Goal: Information Seeking & Learning: Learn about a topic

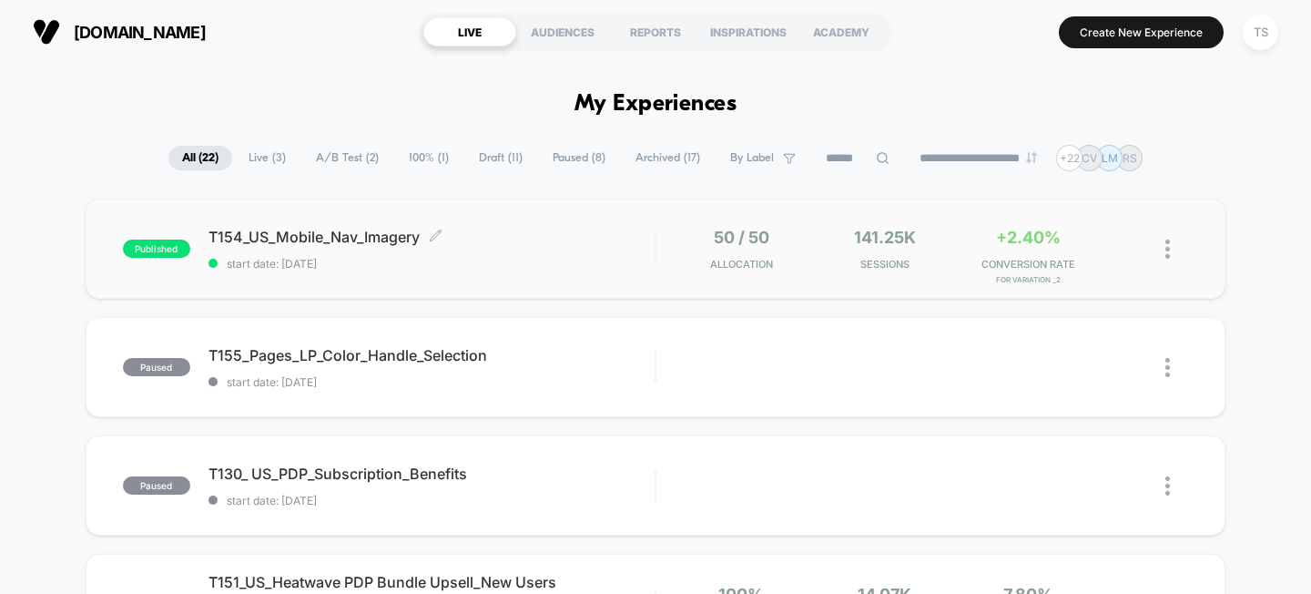
click at [280, 238] on span "T154_US_Mobile_Nav_Imagery Click to edit experience details" at bounding box center [431, 237] width 447 height 18
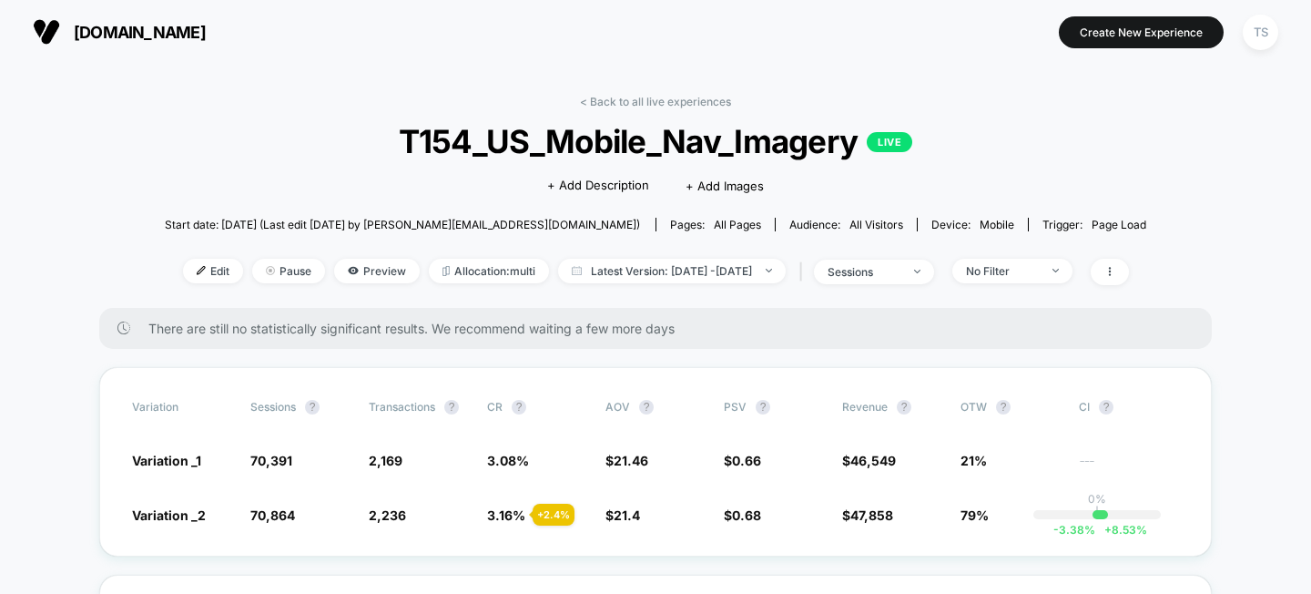
click at [517, 147] on span "T154_US_Mobile_Nav_Imagery LIVE" at bounding box center [656, 141] width 884 height 38
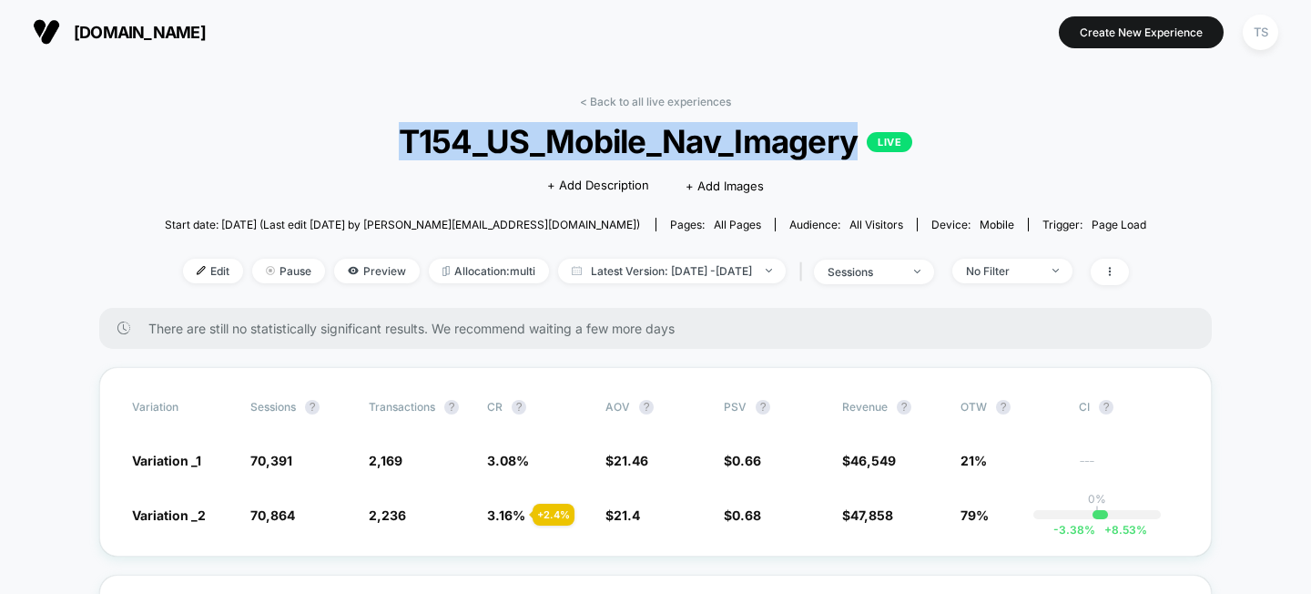
click at [517, 147] on span "T154_US_Mobile_Nav_Imagery LIVE" at bounding box center [656, 141] width 884 height 38
copy span "T154_US_Mobile_Nav_Imagery"
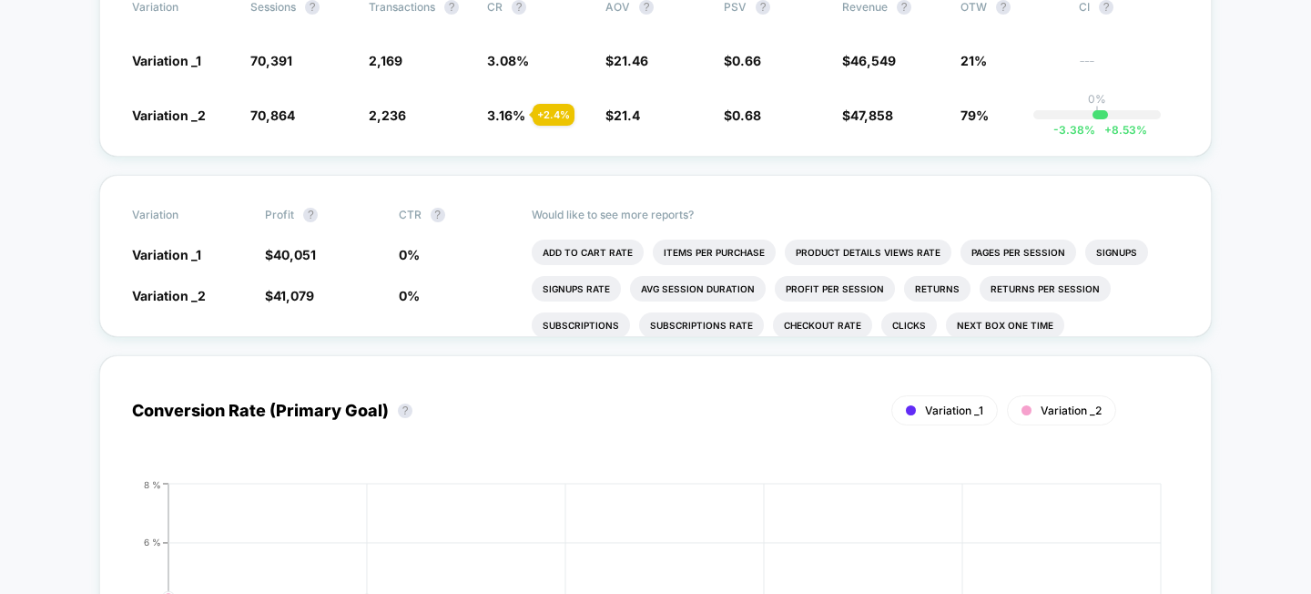
scroll to position [340, 0]
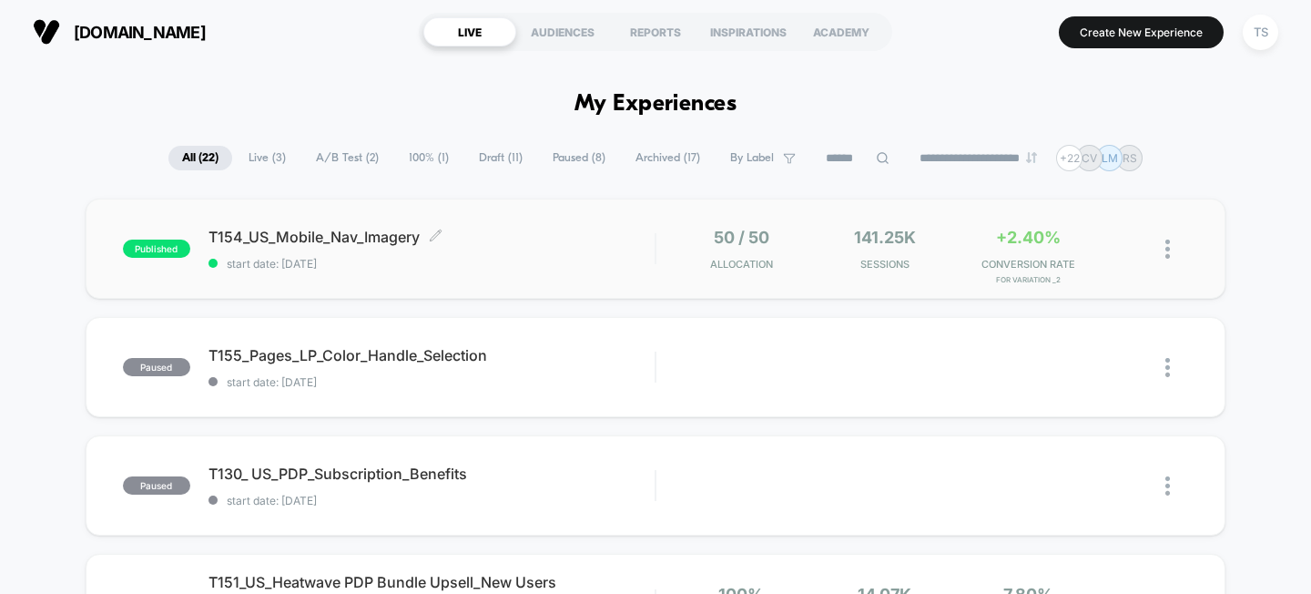
click at [302, 242] on span "T154_US_Mobile_Nav_Imagery Click to edit experience details" at bounding box center [431, 237] width 447 height 18
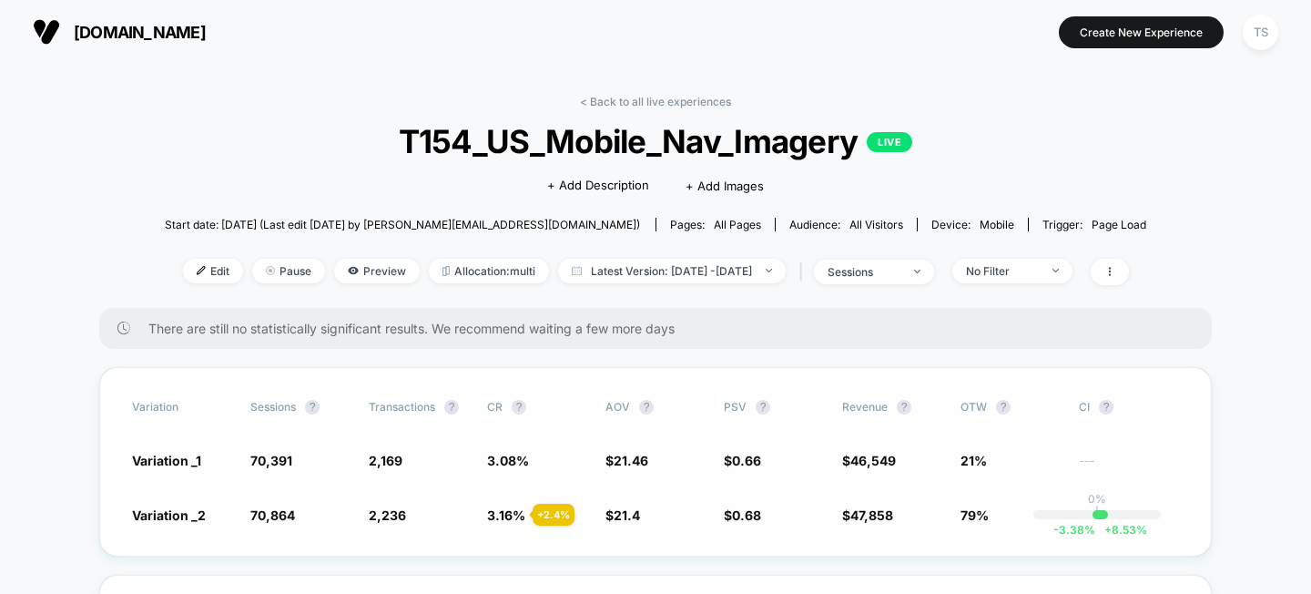
click at [169, 462] on span "Variation _1" at bounding box center [166, 459] width 69 height 15
copy span "Variation _1"
